Goal: Task Accomplishment & Management: Manage account settings

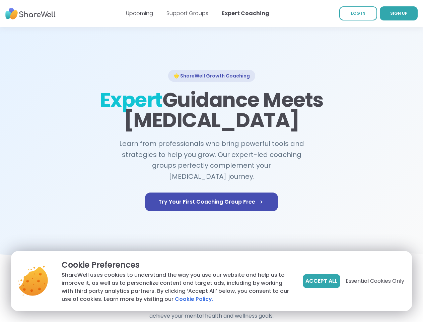
click at [321, 281] on span "Accept All" at bounding box center [322, 281] width 32 height 8
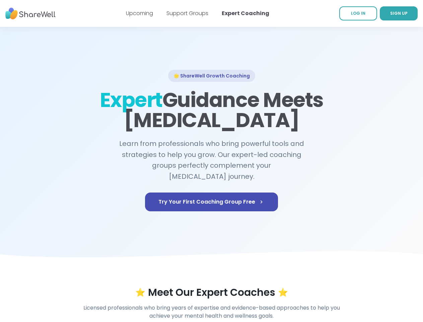
click at [375, 286] on div "⭐ Meet Our Expert Coaches ⭐" at bounding box center [211, 292] width 385 height 12
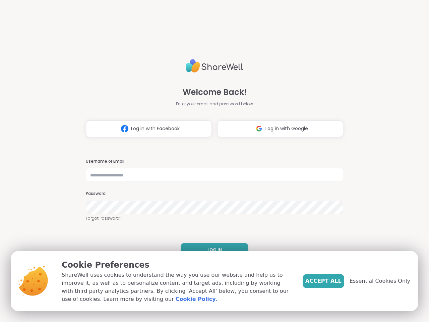
click at [211, 161] on h3 "Username or Email" at bounding box center [214, 161] width 257 height 6
click at [146, 129] on span "Log in with Facebook" at bounding box center [155, 128] width 49 height 7
click at [277, 129] on span "Log in with Google" at bounding box center [286, 128] width 43 height 7
click at [212, 250] on span "LOG IN" at bounding box center [214, 250] width 14 height 6
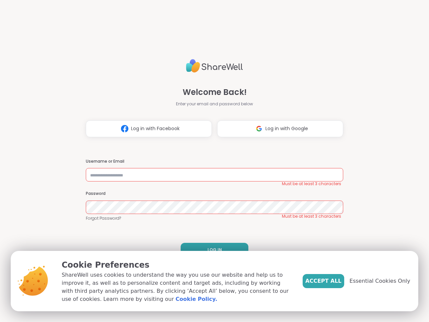
click at [334, 281] on span "Accept All" at bounding box center [323, 281] width 36 height 8
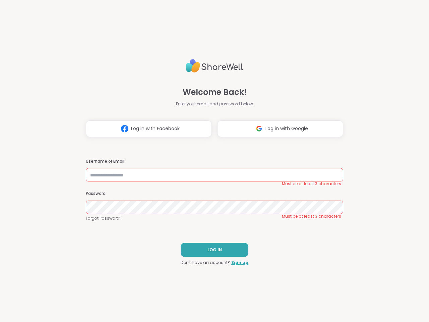
click at [384, 281] on div "Welcome Back! Enter your email and password below Log in with Facebook Log in w…" at bounding box center [214, 161] width 429 height 322
